Goal: Task Accomplishment & Management: Manage account settings

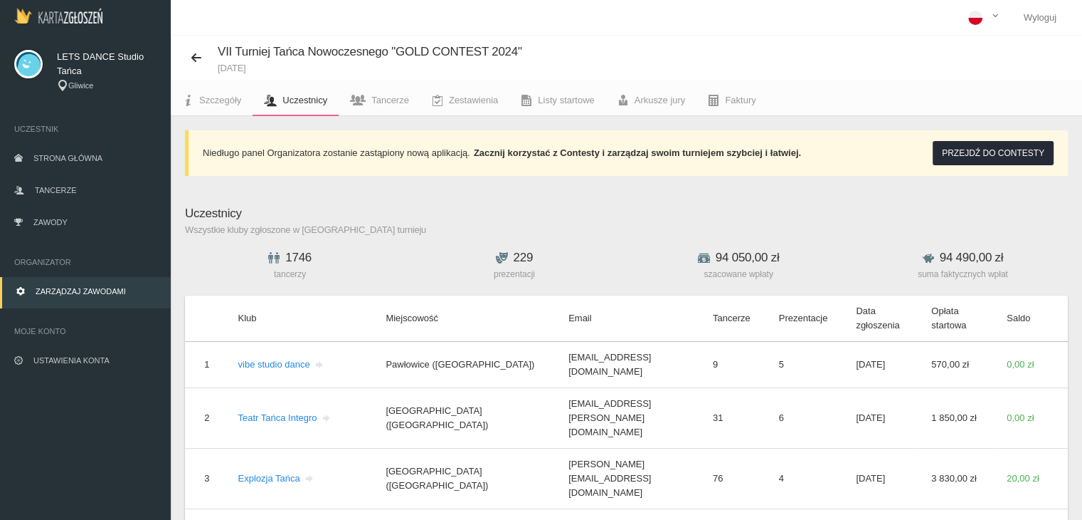
click at [66, 17] on img at bounding box center [58, 16] width 88 height 16
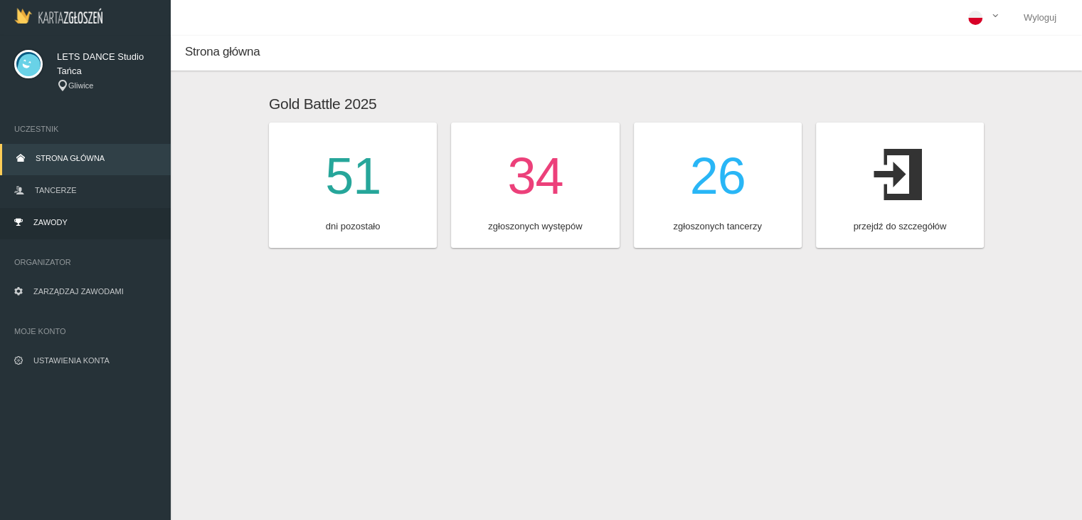
click at [49, 226] on link "Zawody" at bounding box center [85, 223] width 171 height 31
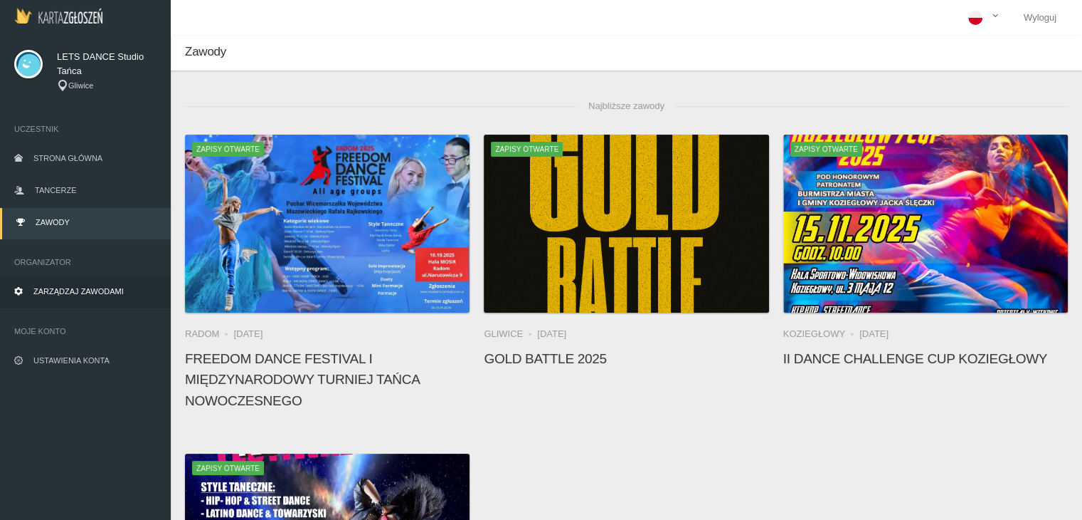
click at [70, 290] on span "Zarządzaj zawodami" at bounding box center [78, 291] width 90 height 9
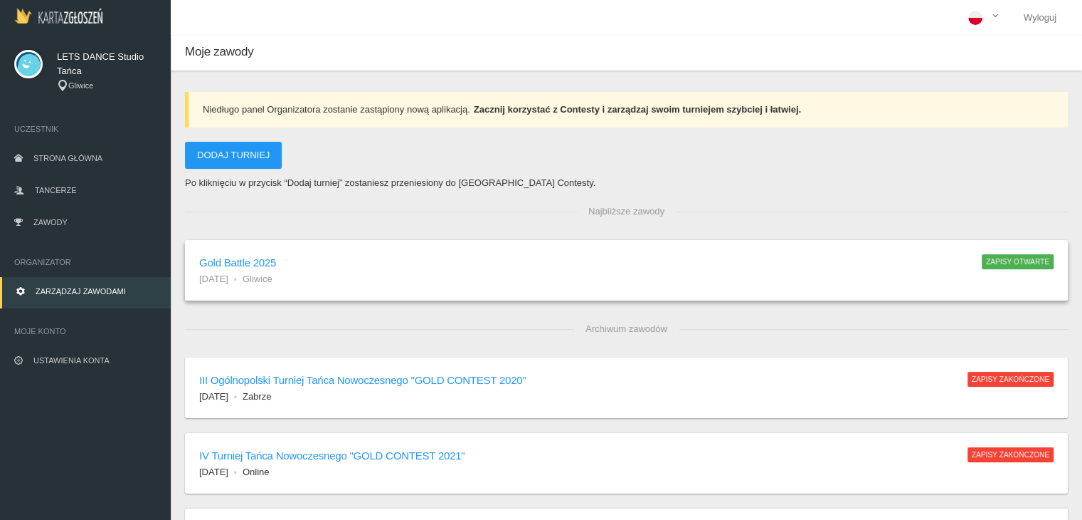
click at [235, 255] on h6 "Gold Battle 2025" at bounding box center [583, 262] width 769 height 16
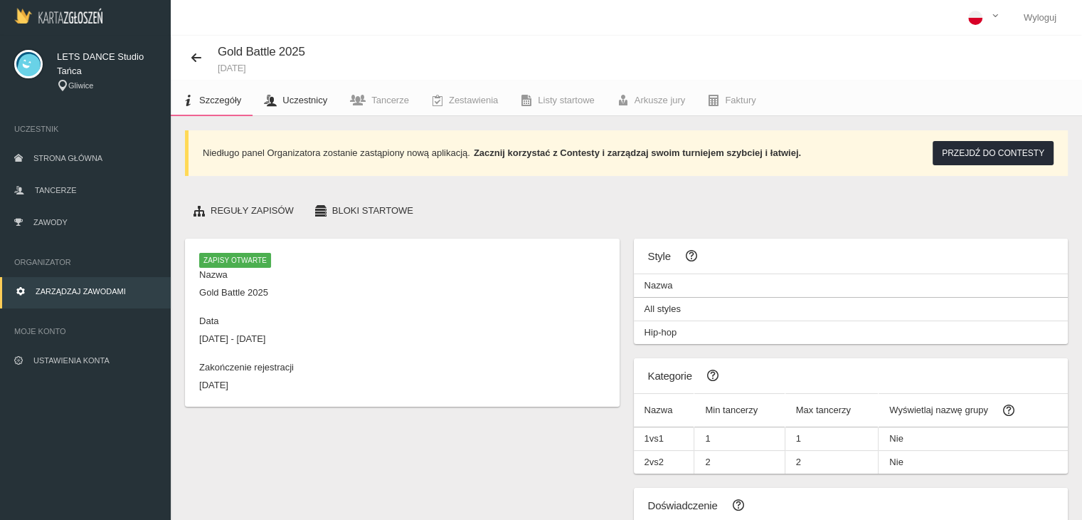
click at [305, 106] on link "Uczestnicy" at bounding box center [296, 100] width 86 height 31
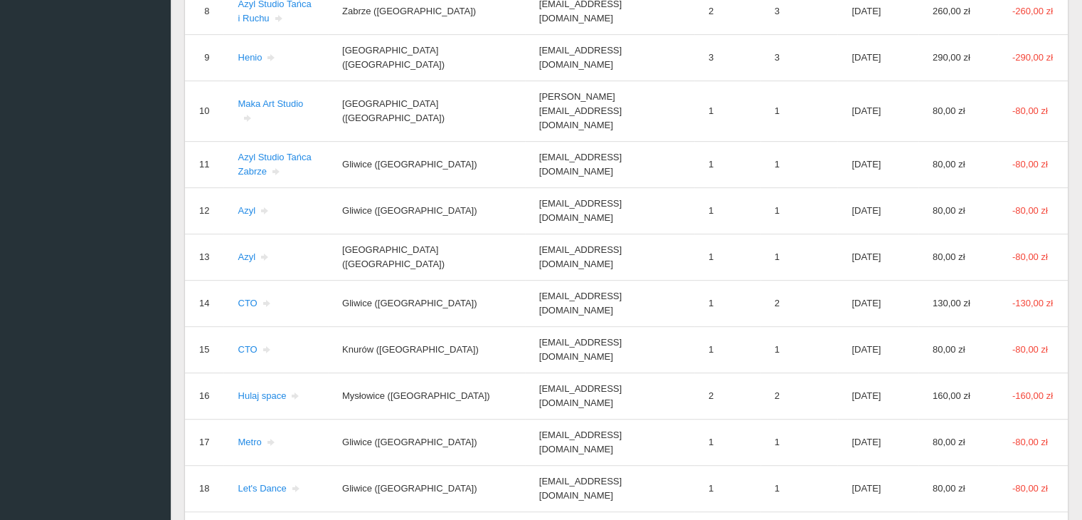
scroll to position [676, 0]
click at [268, 483] on link "Let's Dance" at bounding box center [269, 488] width 63 height 11
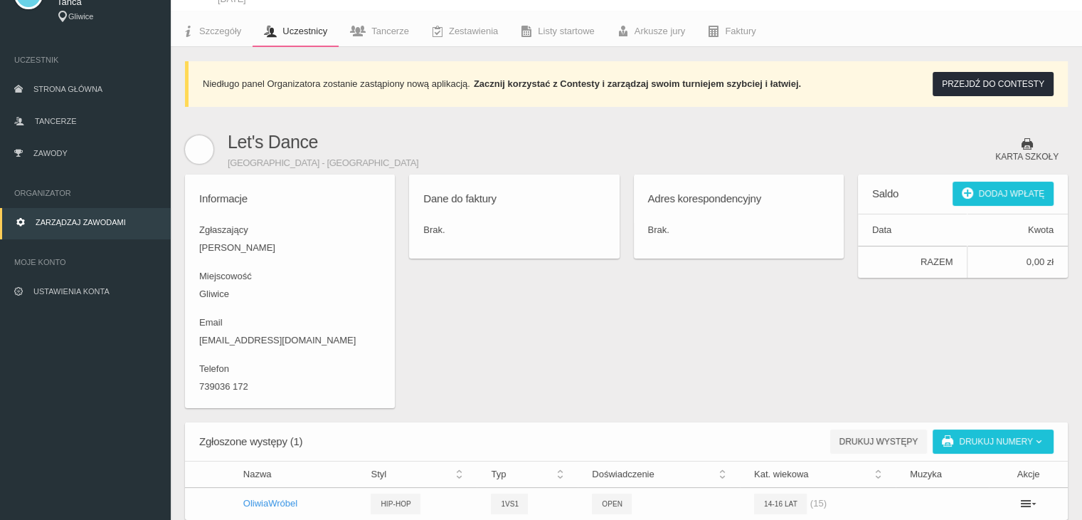
scroll to position [68, 0]
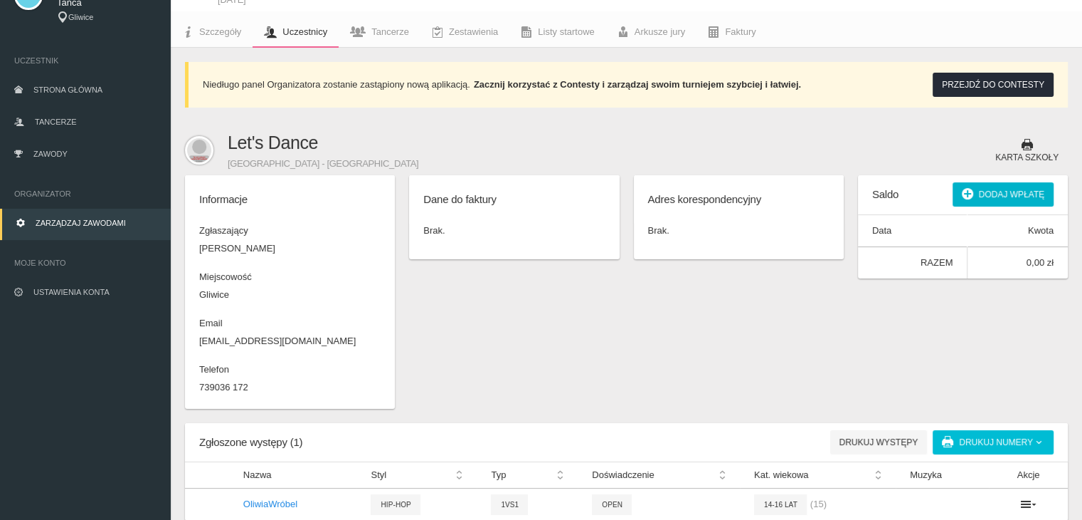
click at [988, 197] on button "Dodaj wpłatę" at bounding box center [1003, 194] width 101 height 24
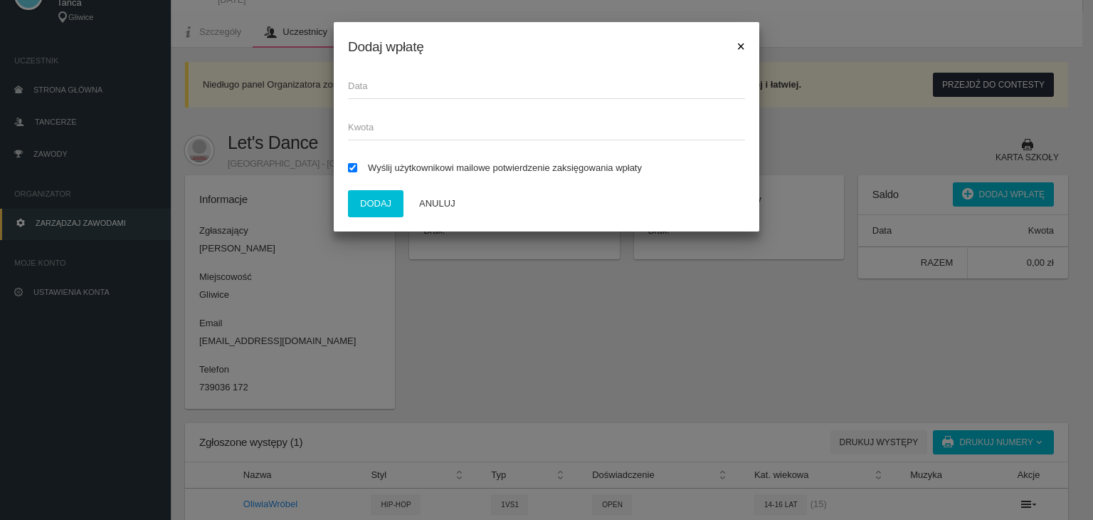
click at [738, 43] on span "×" at bounding box center [741, 46] width 8 height 16
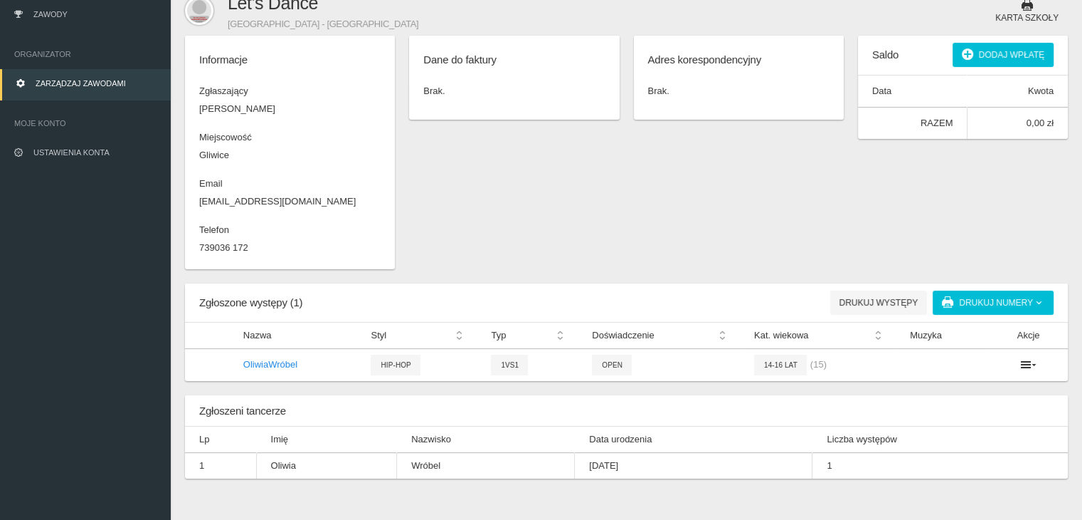
scroll to position [222, 0]
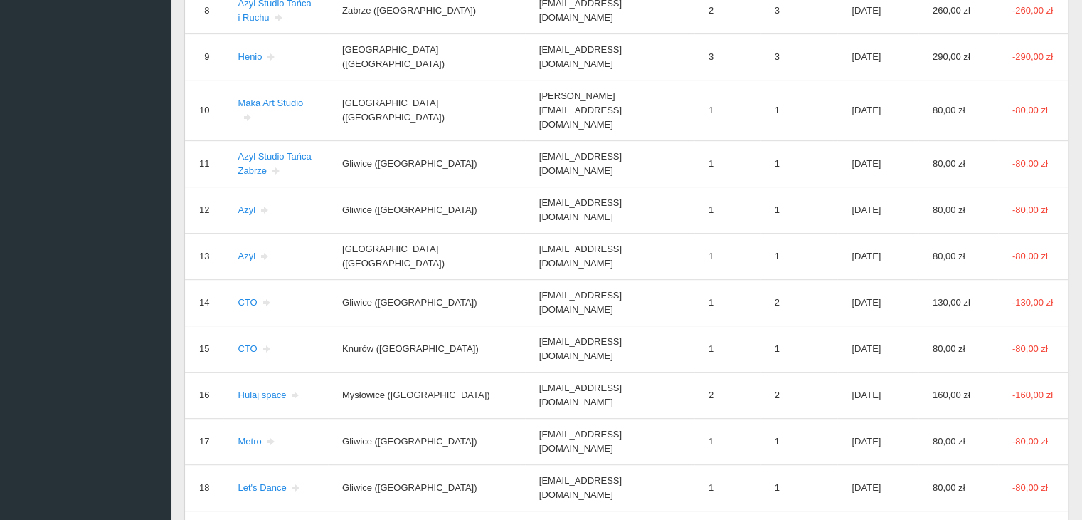
scroll to position [678, 0]
click at [239, 55] on link "Henio" at bounding box center [257, 56] width 39 height 11
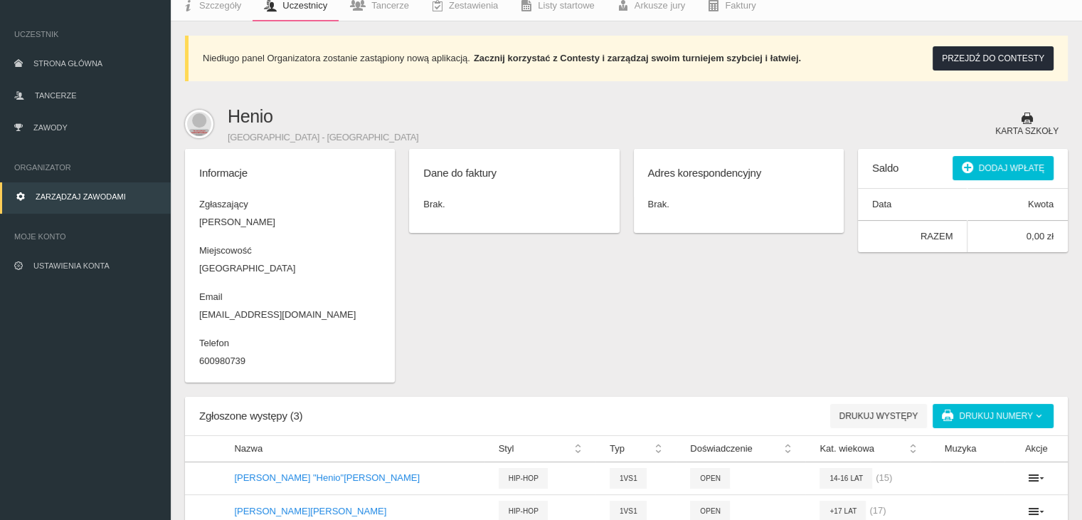
scroll to position [95, 0]
click at [1017, 162] on button "Dodaj wpłatę" at bounding box center [1003, 167] width 101 height 24
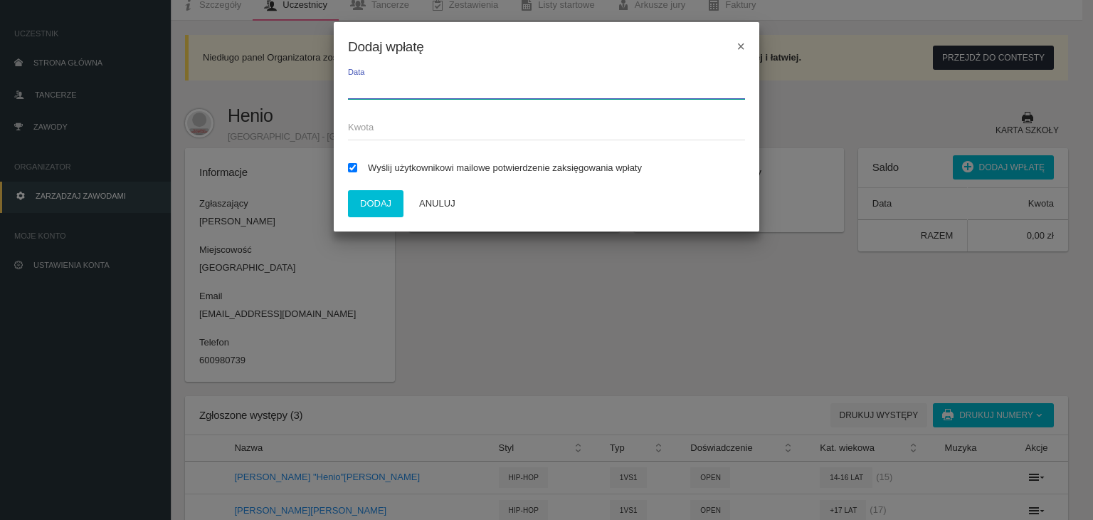
click at [410, 96] on input "Data" at bounding box center [546, 85] width 397 height 27
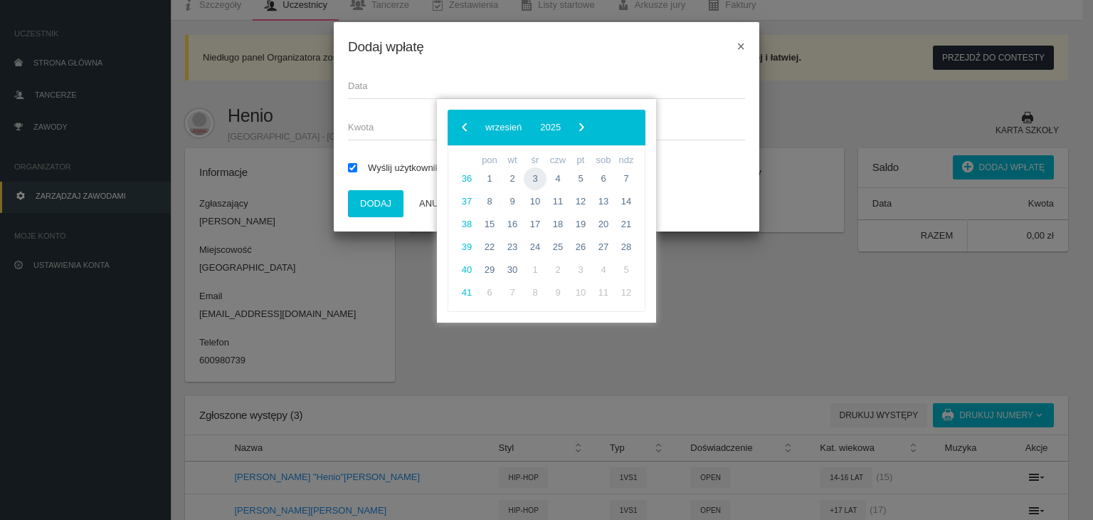
click at [538, 183] on span "3" at bounding box center [535, 178] width 23 height 23
type input "[DATE]"
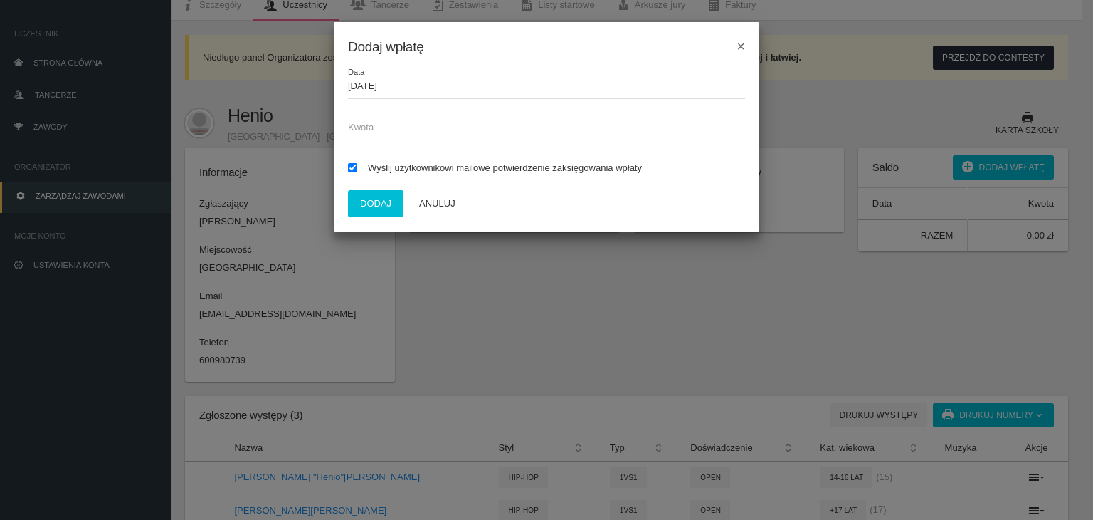
click at [432, 128] on span "Kwota" at bounding box center [539, 127] width 383 height 14
click at [432, 128] on input "Kwota" at bounding box center [546, 126] width 397 height 27
type input "260"
click at [349, 169] on input "Wyślij użytkownikowi mailowe potwierdzenie zaksięgowania wpłaty" at bounding box center [352, 167] width 9 height 9
checkbox input "false"
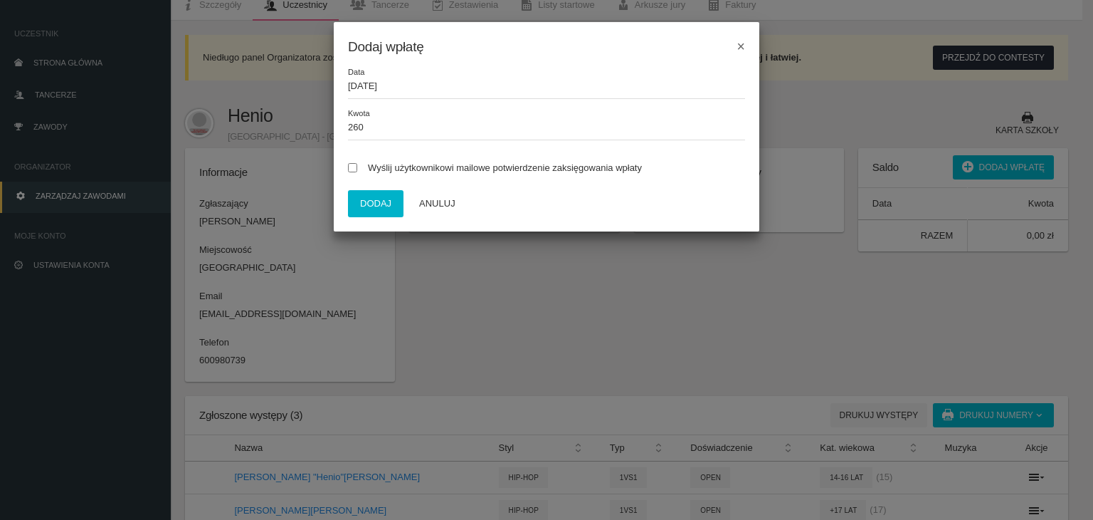
click at [362, 201] on button "Dodaj" at bounding box center [376, 203] width 56 height 27
checkbox input "true"
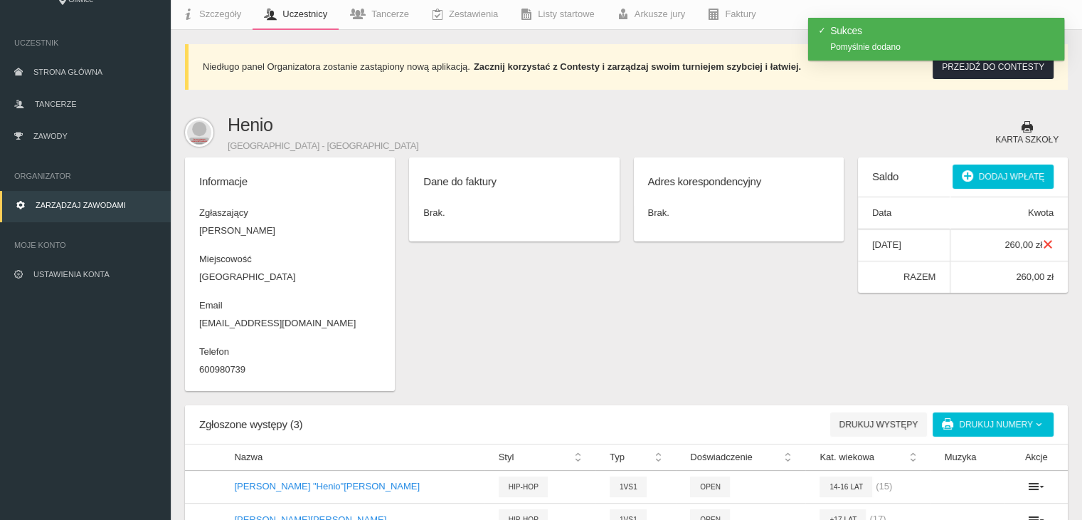
scroll to position [85, 0]
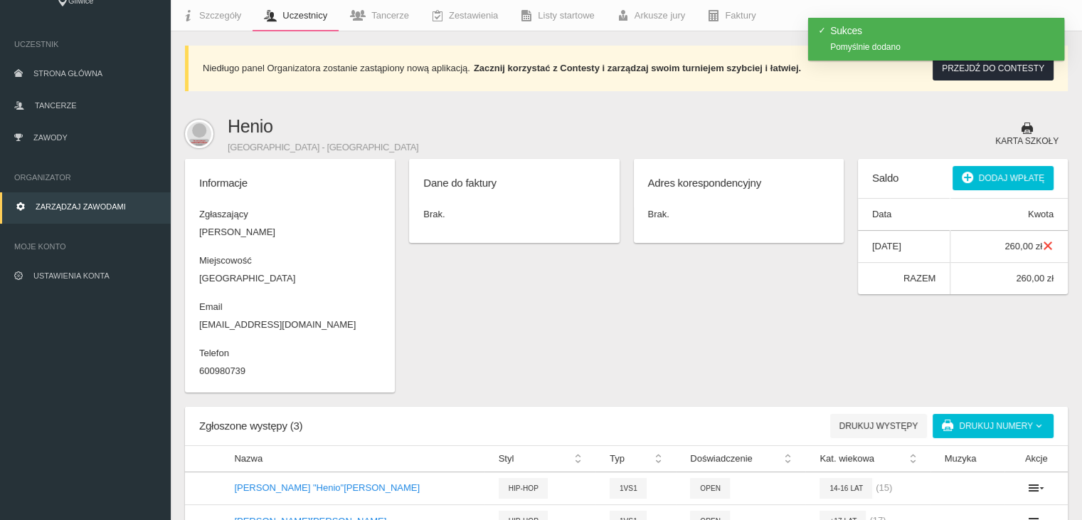
click at [300, 18] on span "Uczestnicy" at bounding box center [305, 15] width 45 height 11
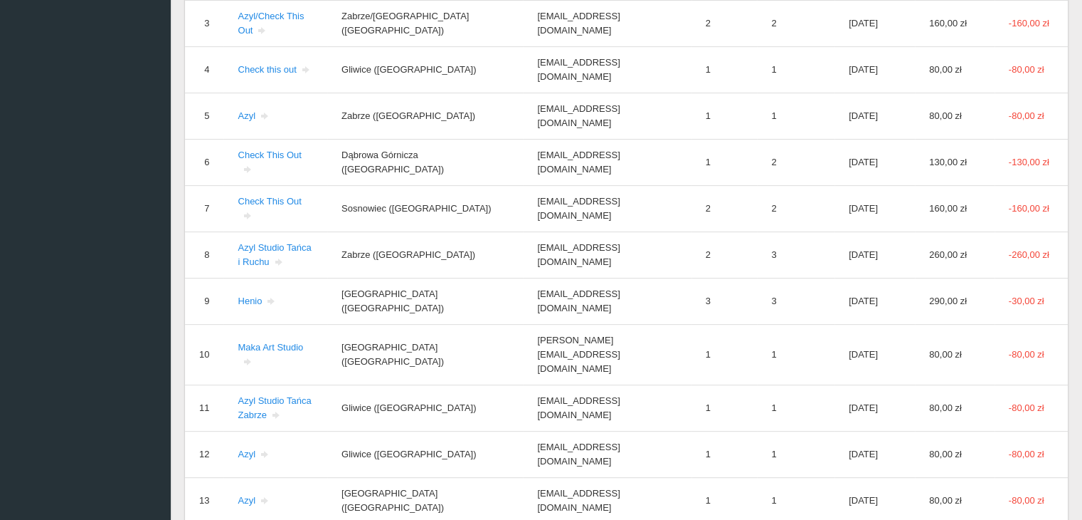
scroll to position [436, 0]
click at [248, 294] on link "Henio" at bounding box center [257, 298] width 39 height 11
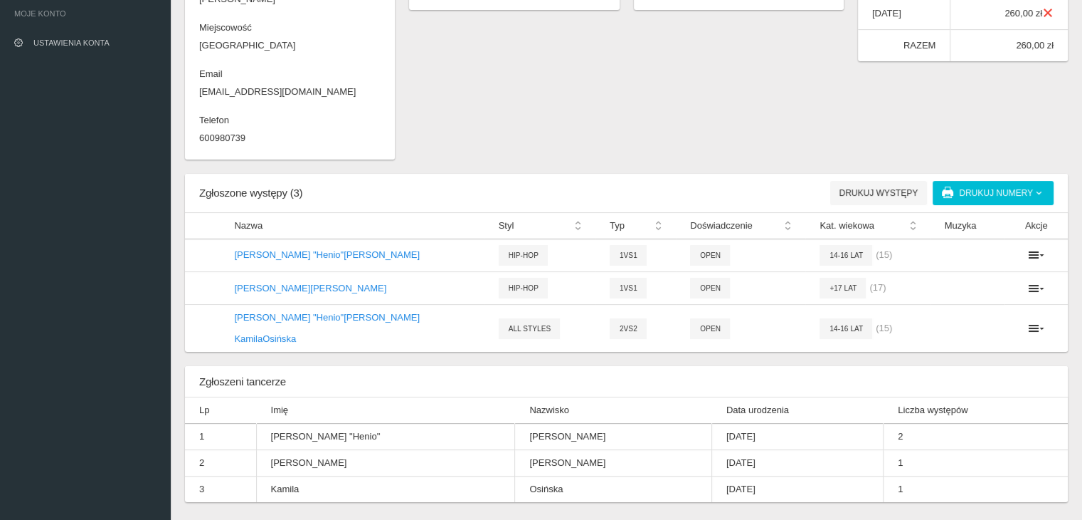
scroll to position [355, 0]
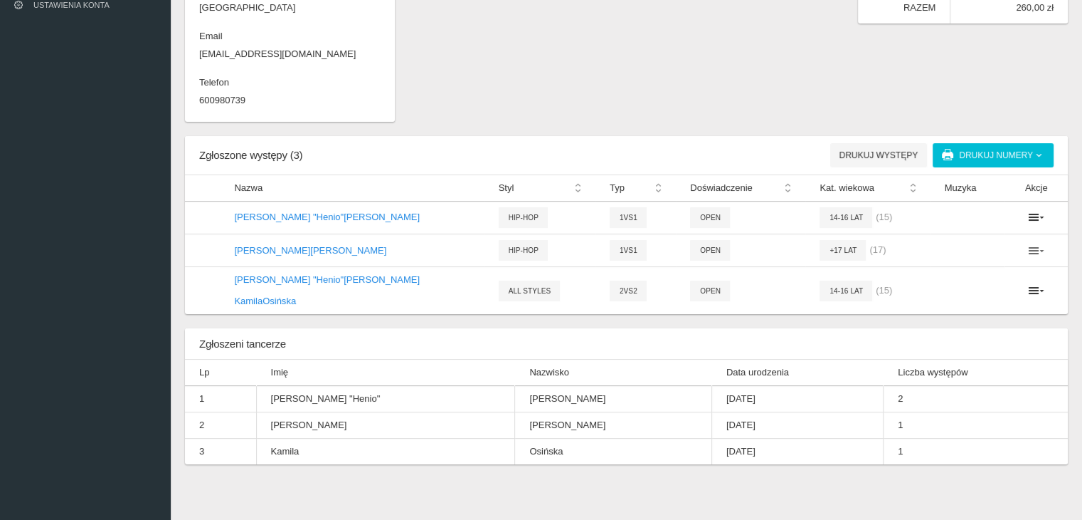
click at [1037, 248] on icon at bounding box center [1037, 250] width 16 height 11
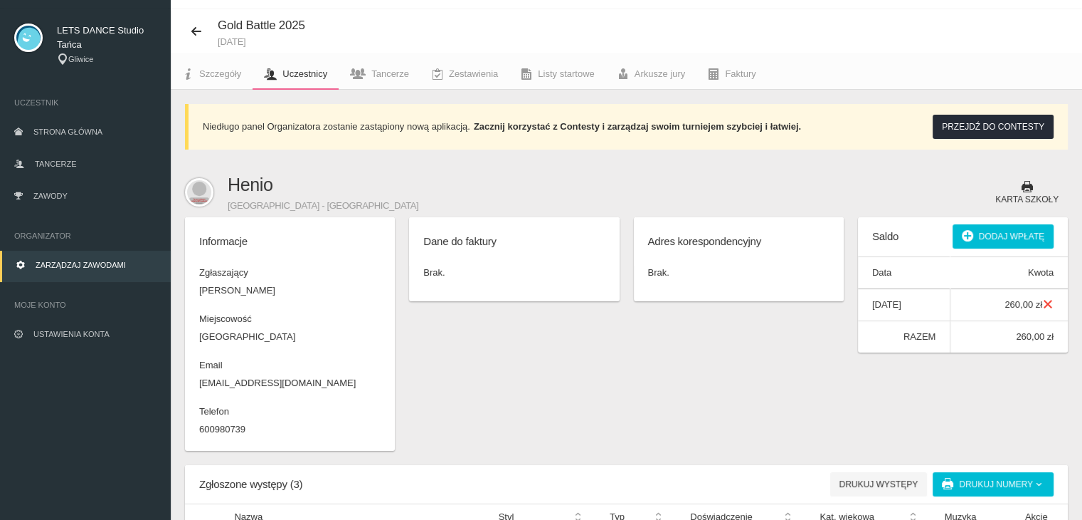
scroll to position [0, 0]
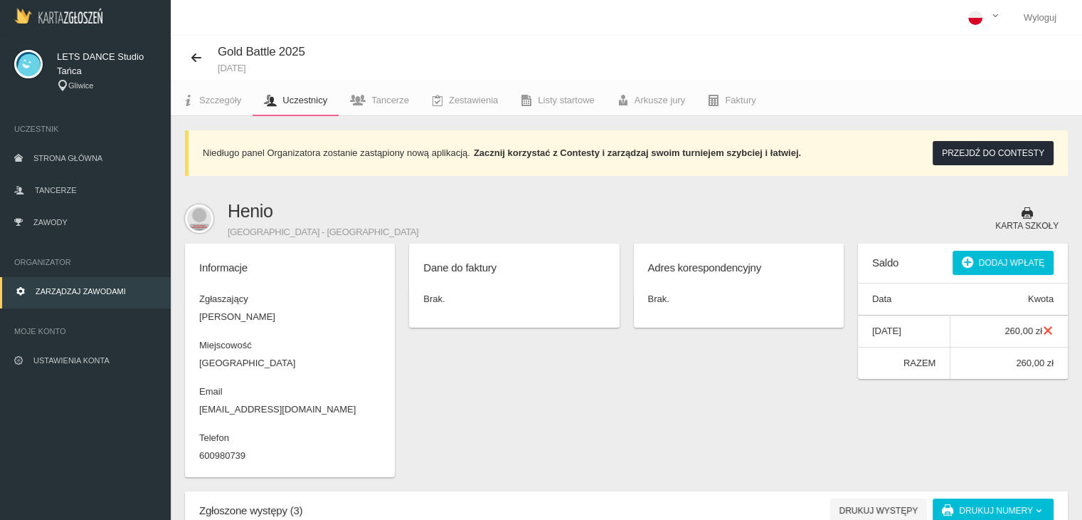
click at [663, 295] on p "Brak." at bounding box center [738, 299] width 181 height 14
click at [515, 299] on p "Brak." at bounding box center [513, 299] width 181 height 14
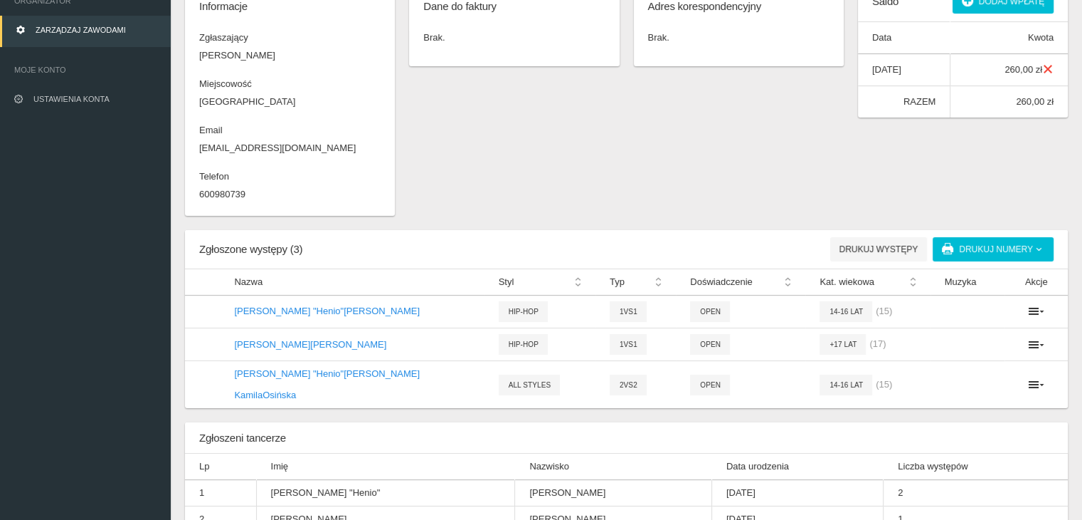
scroll to position [355, 0]
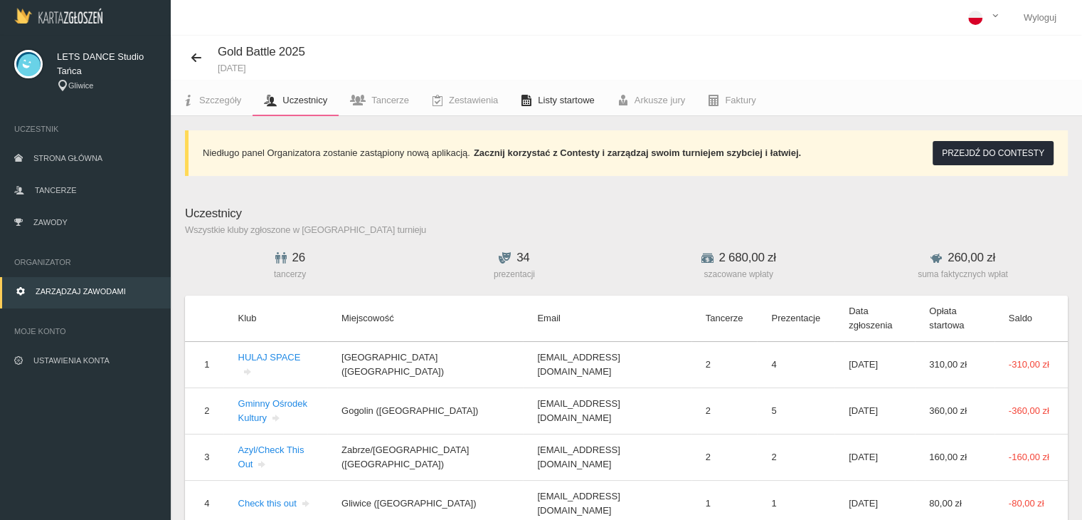
click at [560, 95] on span "Listy startowe" at bounding box center [566, 100] width 56 height 11
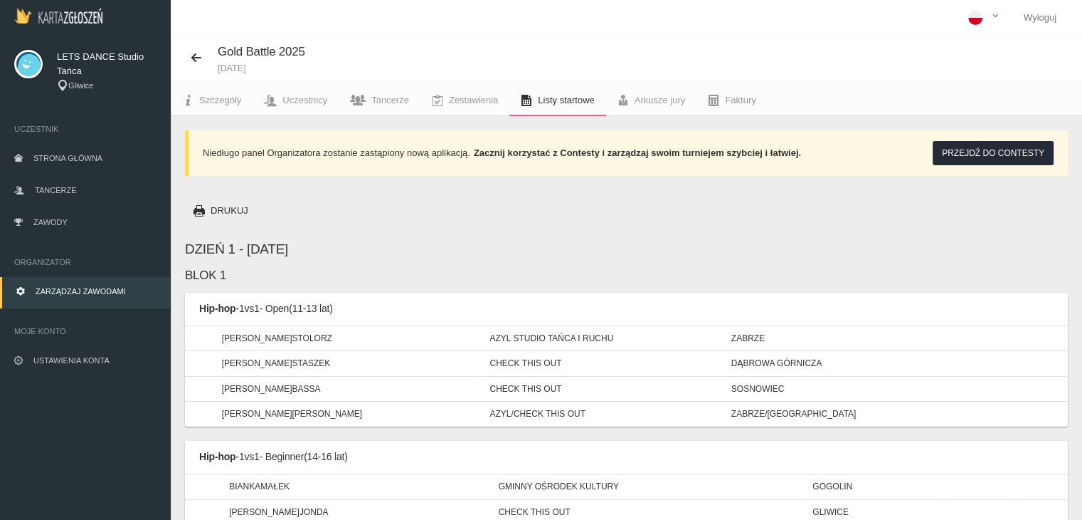
scroll to position [524, 0]
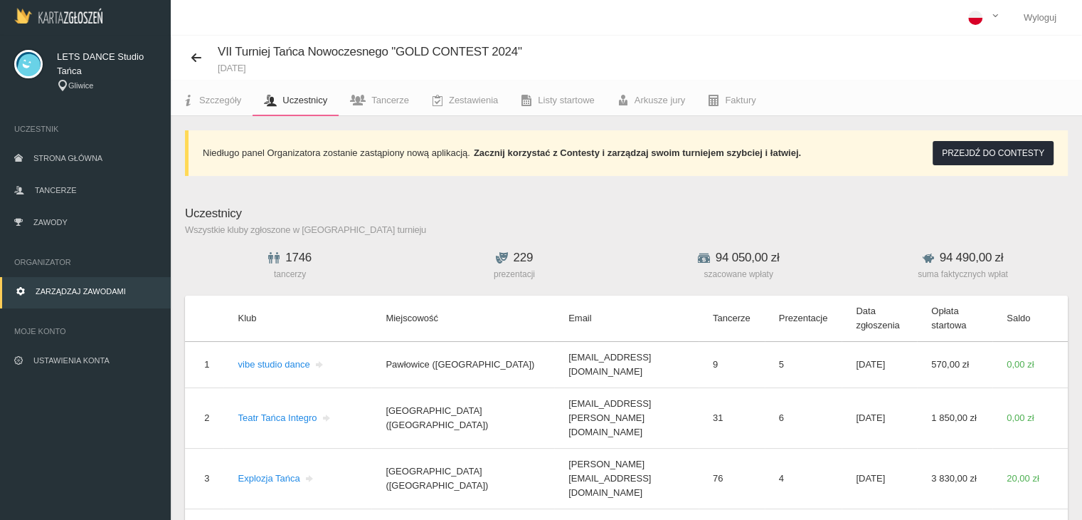
click at [48, 19] on img at bounding box center [58, 16] width 88 height 16
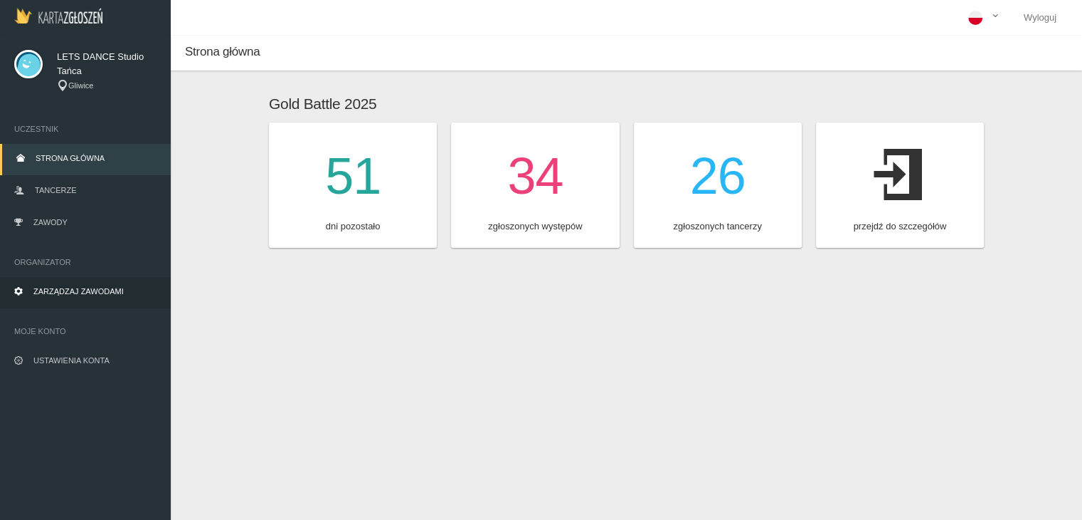
click at [122, 292] on span "Zarządzaj zawodami" at bounding box center [78, 291] width 90 height 9
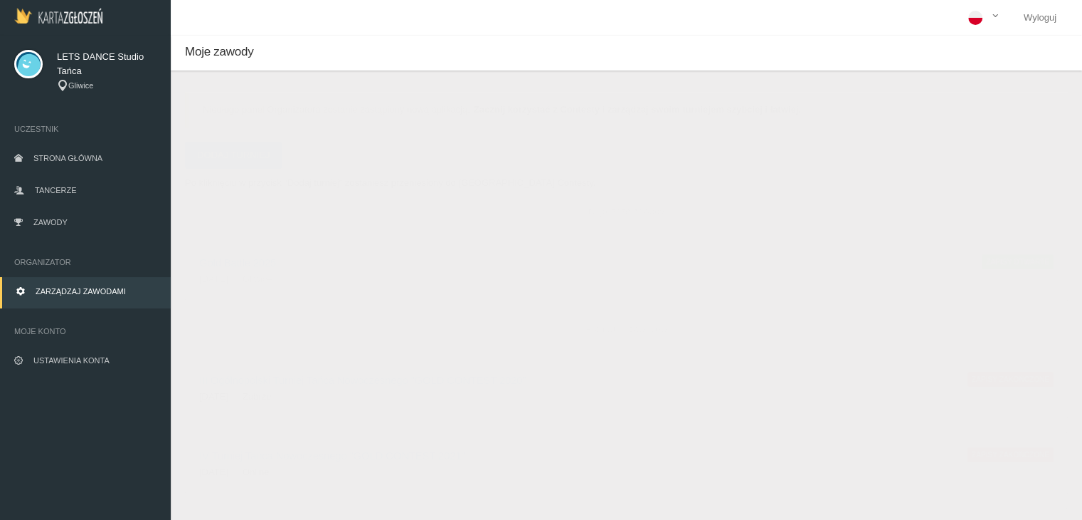
click at [1016, 260] on span "Zapisy otwarte" at bounding box center [1018, 261] width 72 height 14
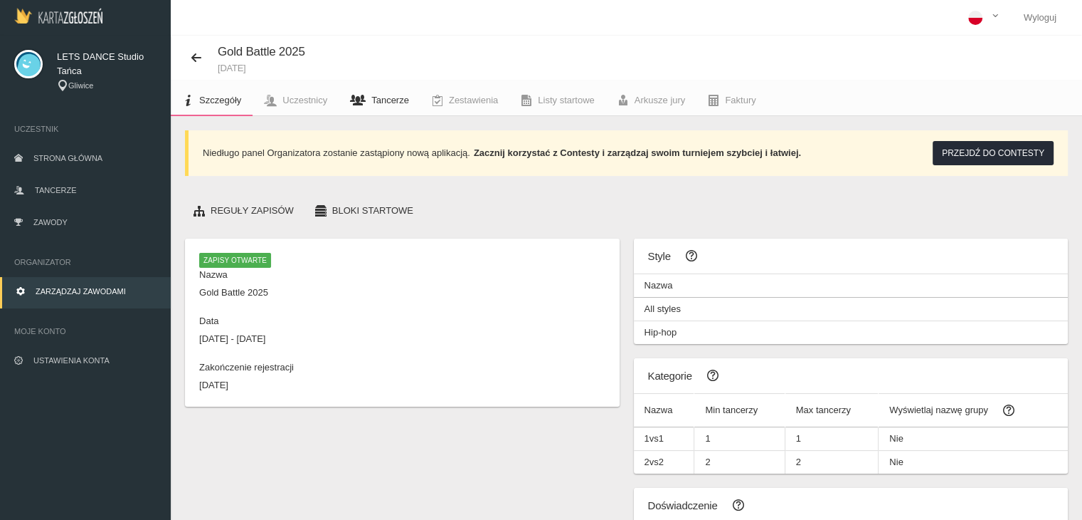
click at [394, 103] on span "Tancerze" at bounding box center [390, 100] width 38 height 11
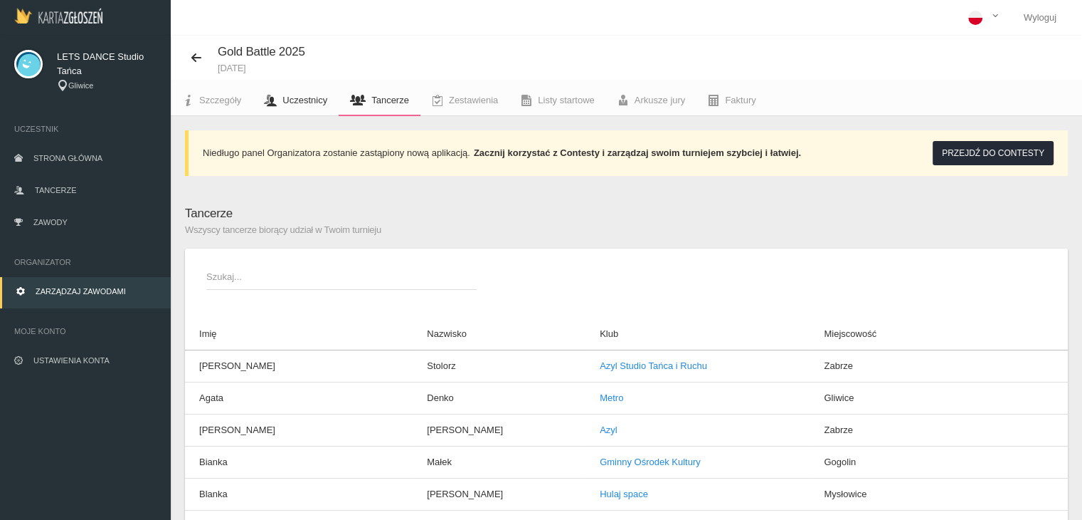
click at [305, 98] on span "Uczestnicy" at bounding box center [305, 100] width 45 height 11
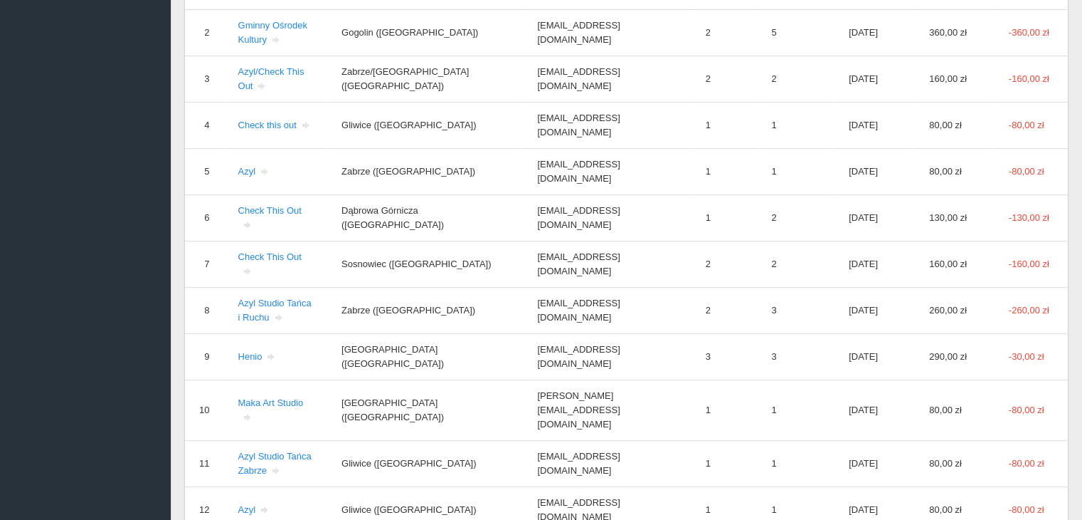
scroll to position [379, 0]
click at [247, 404] on link "Maka Art Studio" at bounding box center [270, 408] width 65 height 25
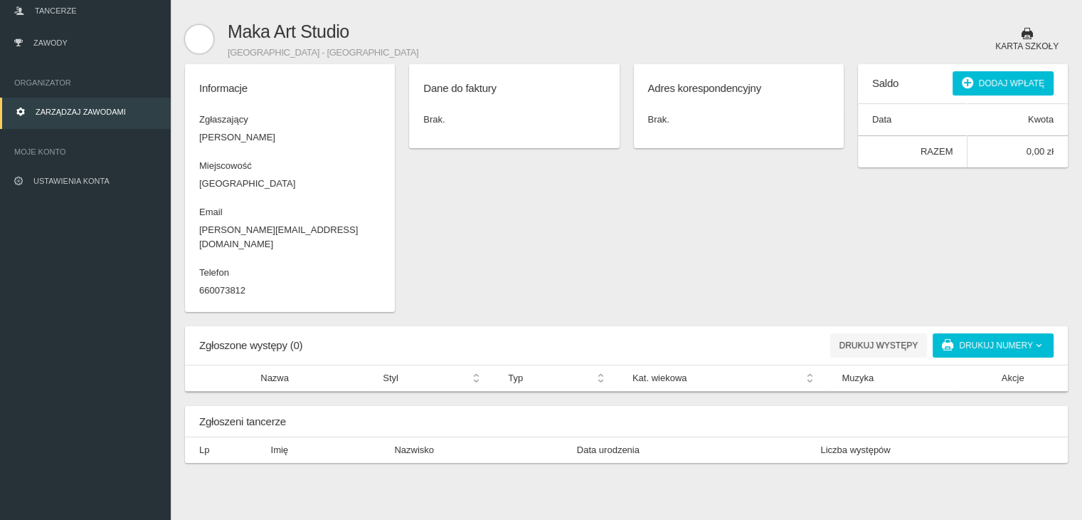
scroll to position [222, 0]
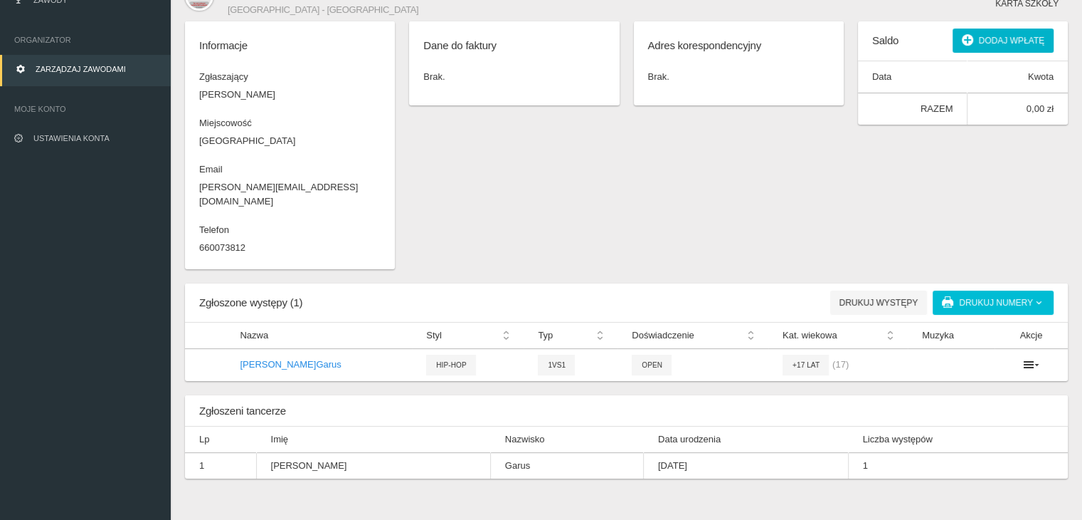
click at [1002, 34] on button "Dodaj wpłatę" at bounding box center [1003, 40] width 101 height 24
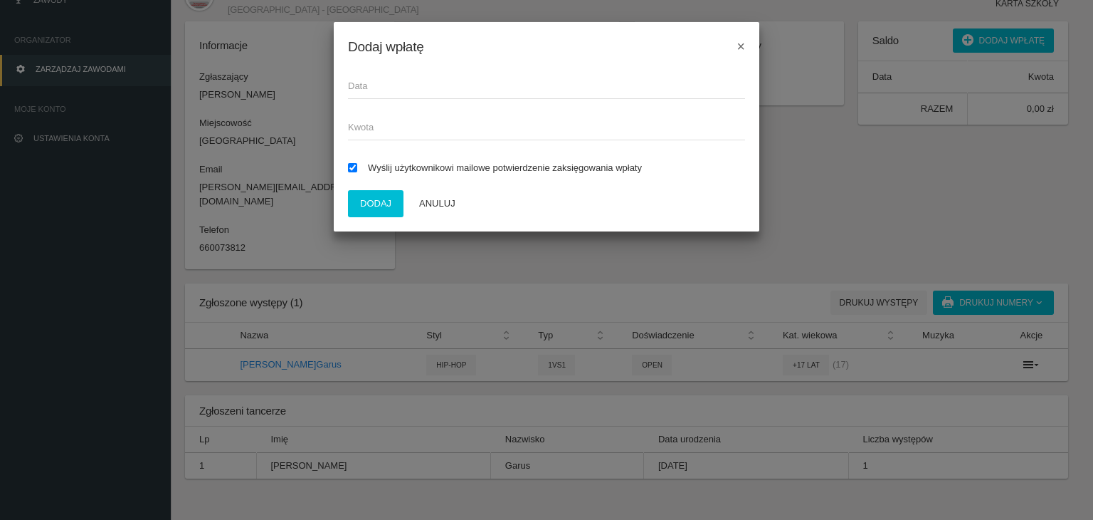
click at [367, 91] on span "Data" at bounding box center [539, 86] width 383 height 14
click at [367, 91] on input "Data" at bounding box center [546, 85] width 397 height 27
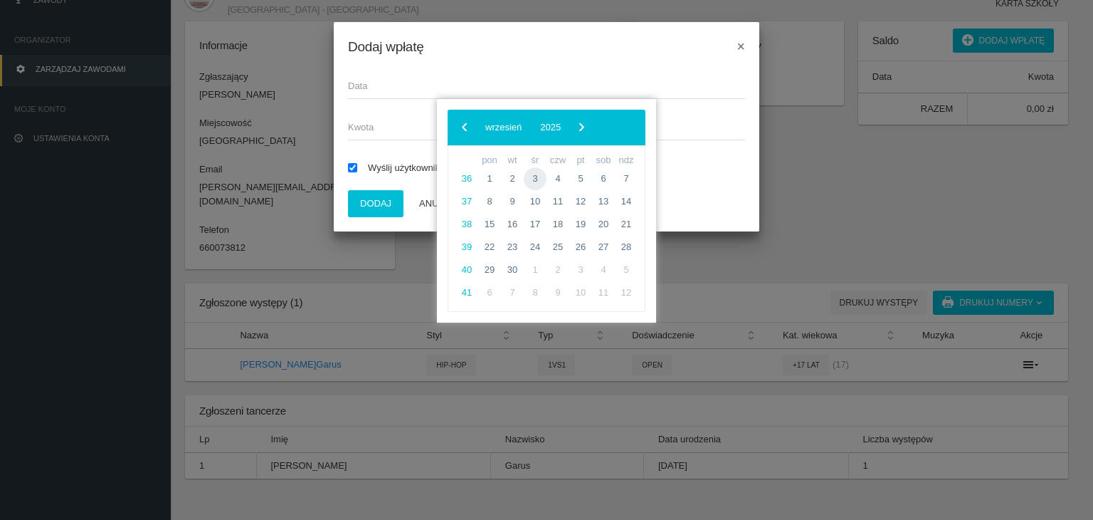
click at [533, 177] on span "3" at bounding box center [535, 178] width 23 height 23
type input "03.09.2025"
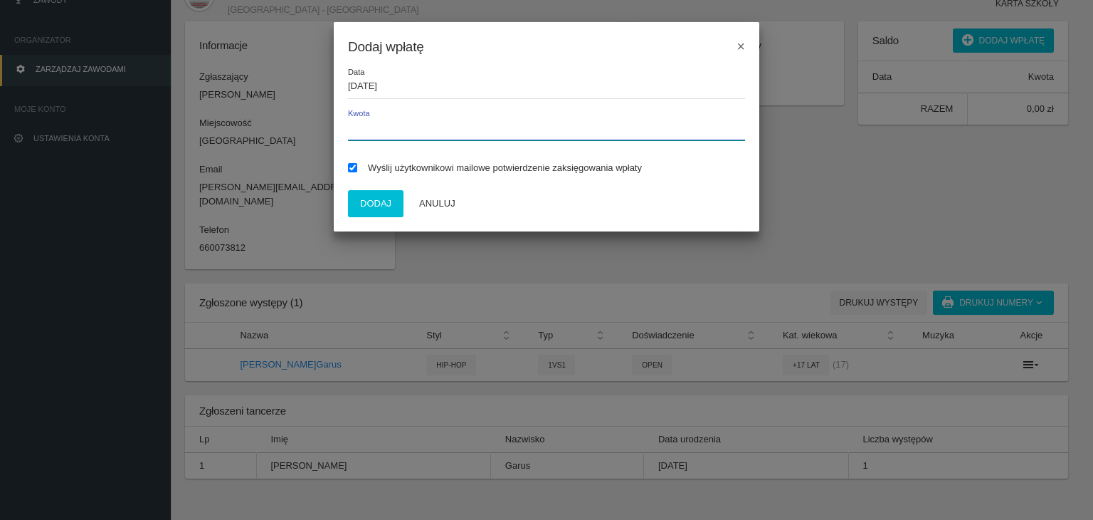
click at [369, 135] on input "Kwota" at bounding box center [546, 126] width 397 height 27
type input "80"
click at [364, 208] on button "Dodaj" at bounding box center [376, 203] width 56 height 27
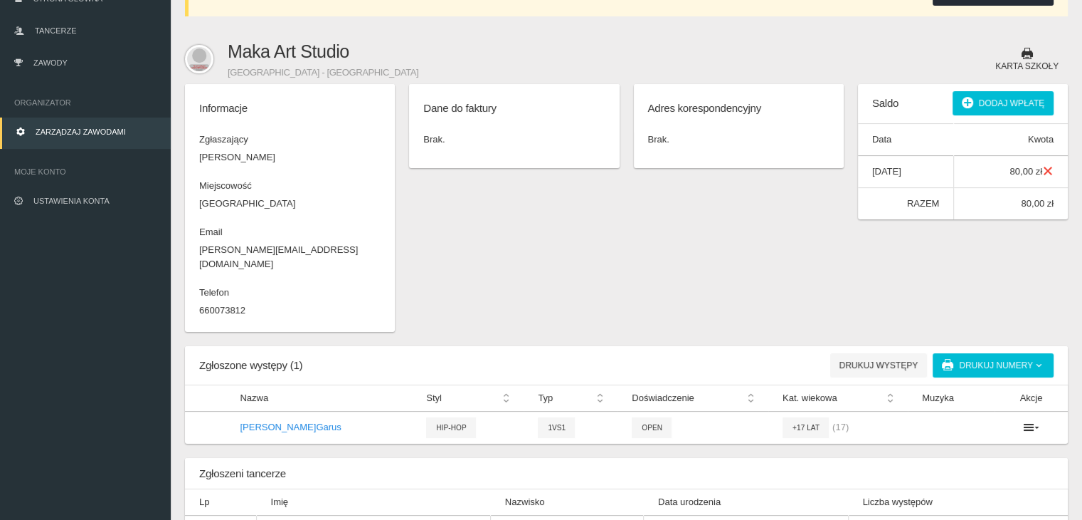
scroll to position [159, 0]
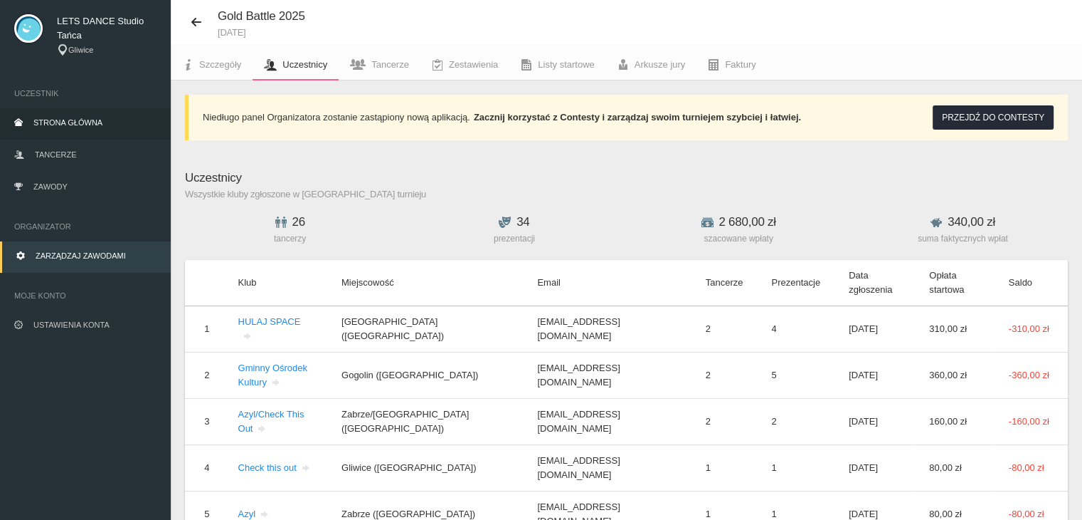
scroll to position [222, 0]
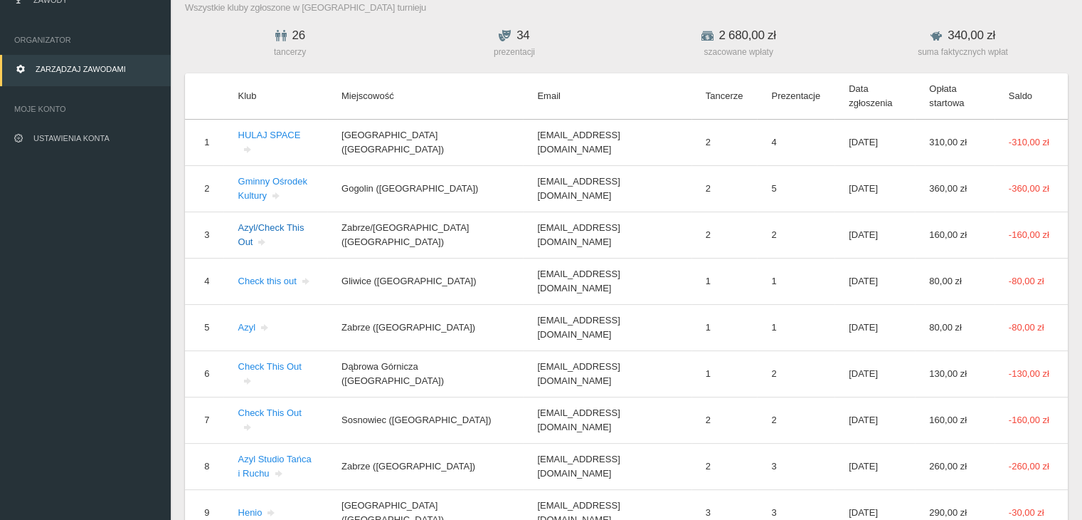
click at [270, 231] on link "Azyl/Check This Out" at bounding box center [271, 234] width 66 height 25
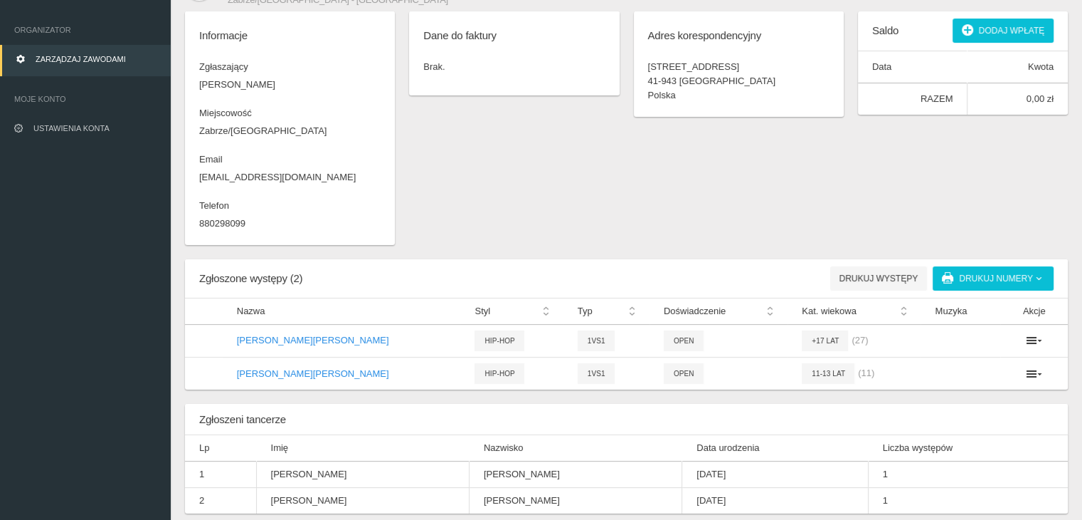
scroll to position [225, 0]
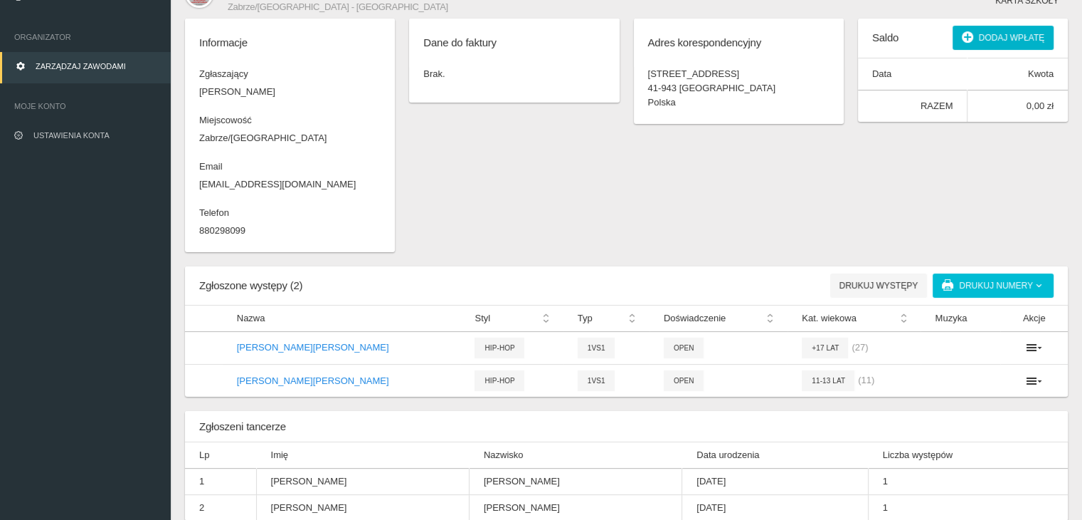
click at [986, 43] on button "Dodaj wpłatę" at bounding box center [1003, 38] width 101 height 24
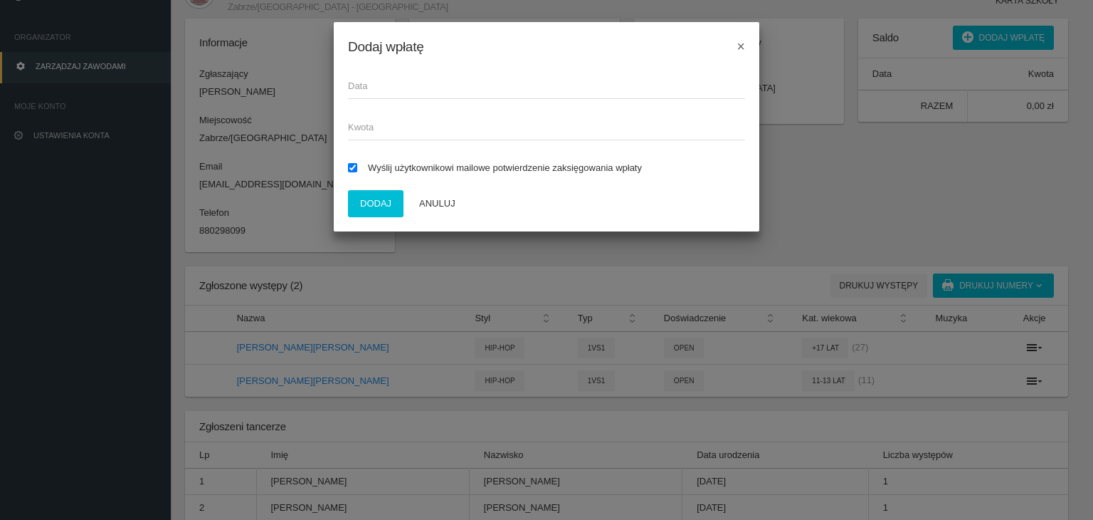
click at [444, 89] on span "Data" at bounding box center [539, 86] width 383 height 14
click at [444, 89] on input "Data" at bounding box center [546, 85] width 397 height 27
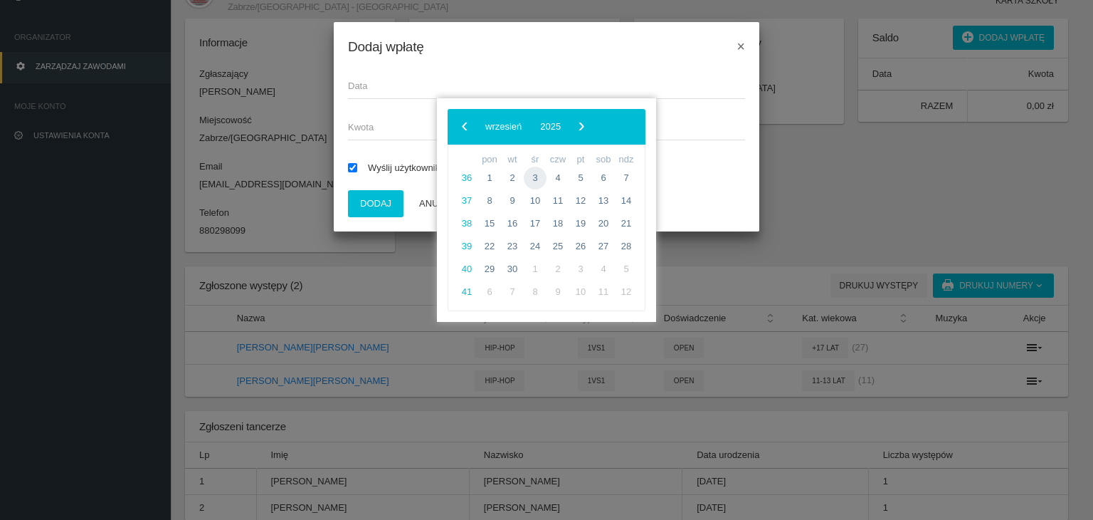
click at [527, 174] on span "3" at bounding box center [535, 178] width 23 height 23
type input "[DATE]"
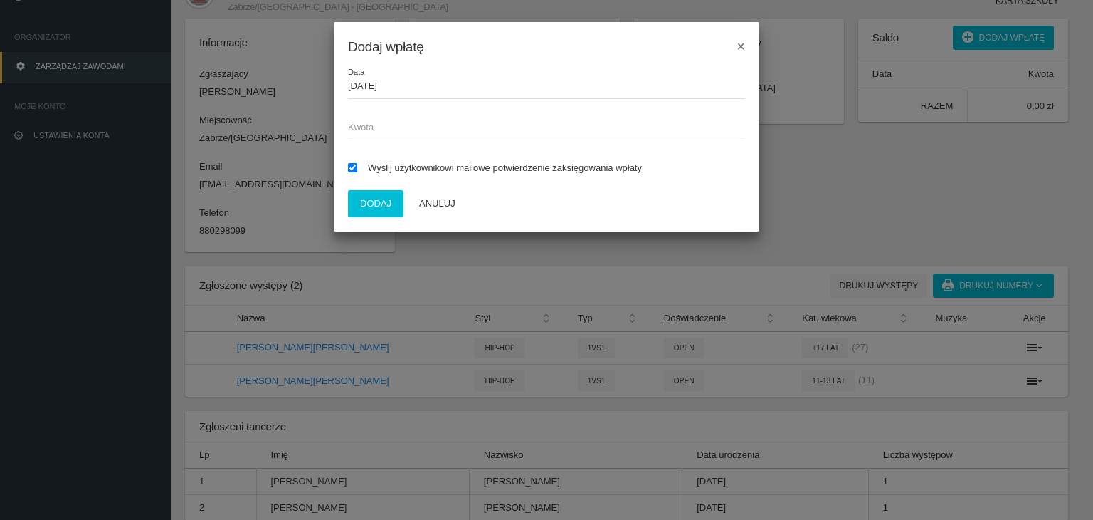
click at [453, 129] on span "Kwota" at bounding box center [539, 127] width 383 height 14
click at [453, 129] on input "Kwota" at bounding box center [546, 126] width 397 height 27
type input "80"
click at [367, 201] on button "Dodaj" at bounding box center [376, 203] width 56 height 27
